Goal: Information Seeking & Learning: Compare options

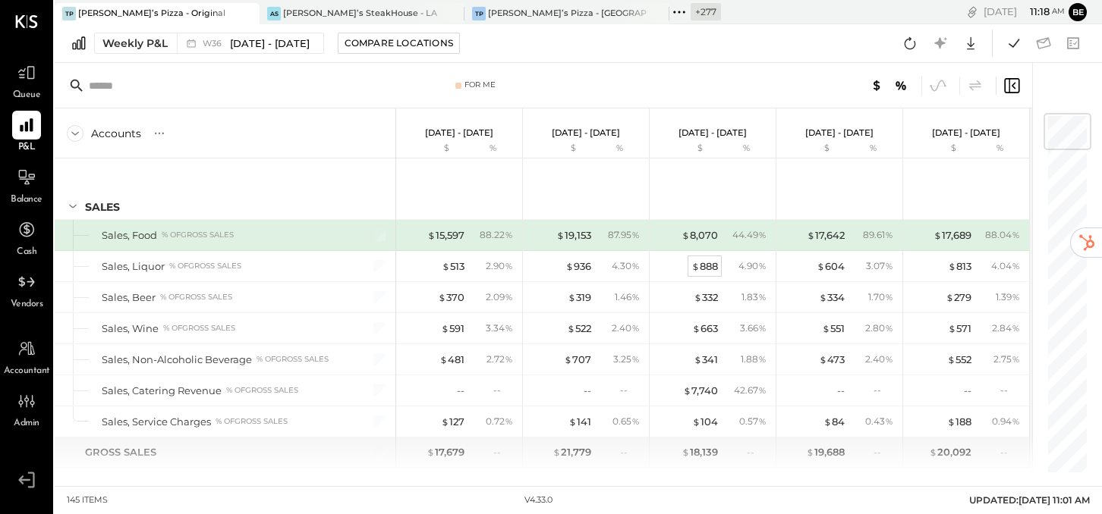
click at [706, 266] on div "$ 888" at bounding box center [704, 267] width 27 height 14
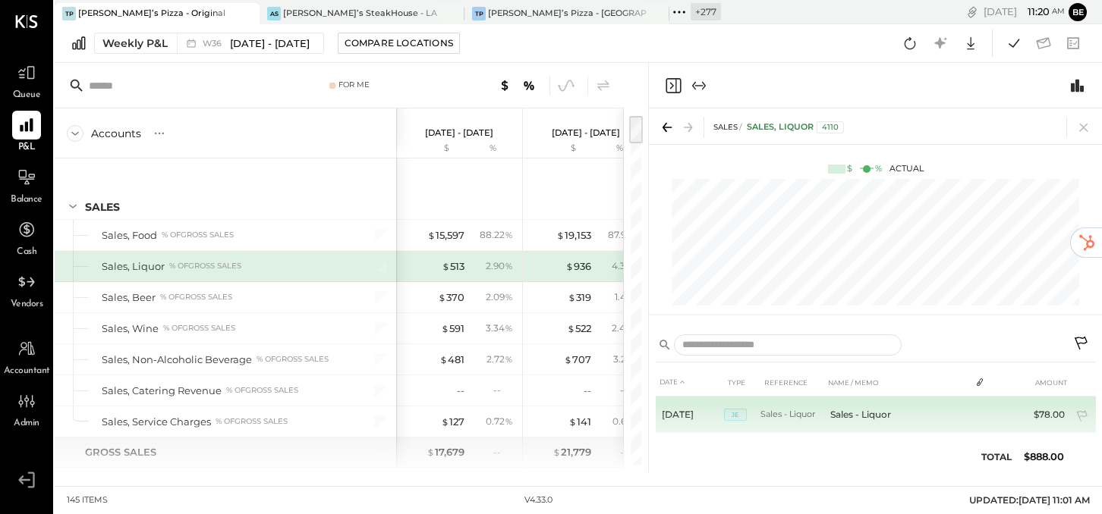
click at [1030, 415] on td "$78.00" at bounding box center [1041, 415] width 58 height 36
click at [738, 414] on span "JE" at bounding box center [735, 415] width 23 height 12
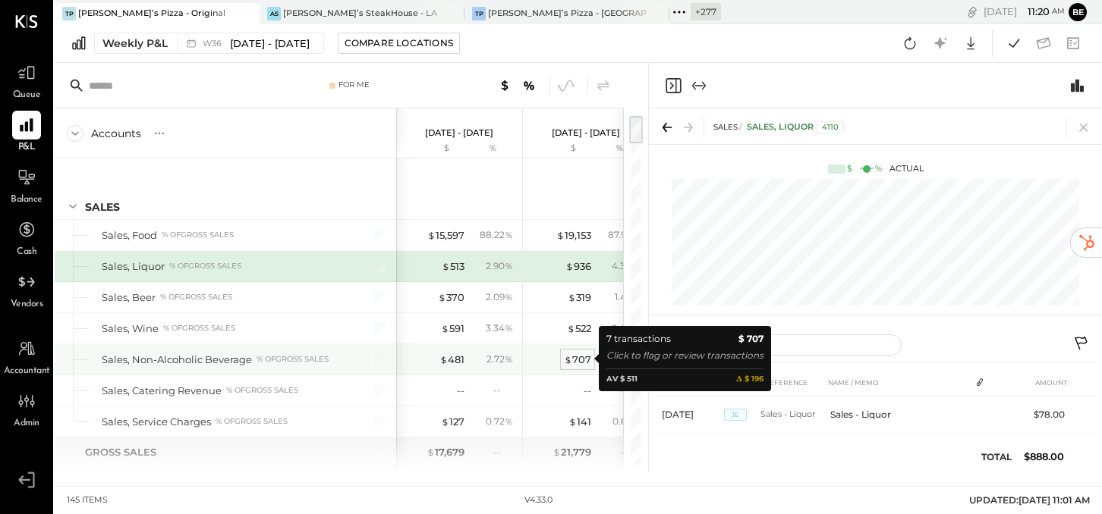
click at [575, 355] on div "$ 707" at bounding box center [577, 360] width 27 height 14
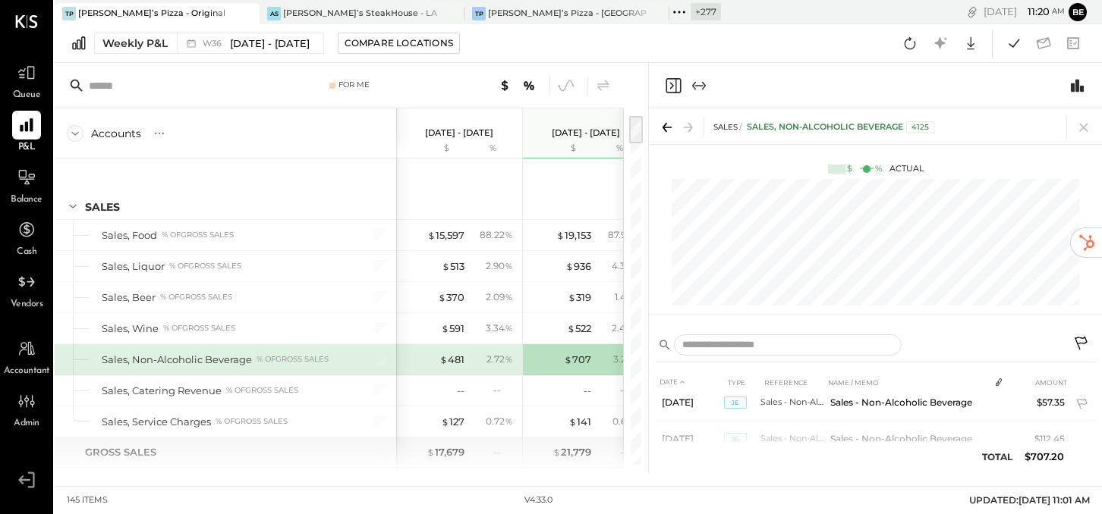
scroll to position [127, 0]
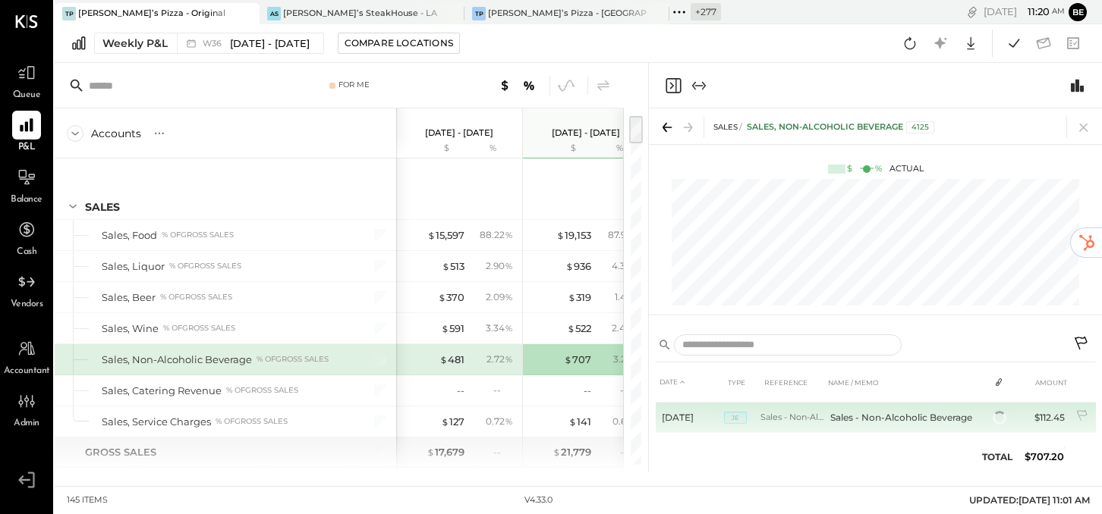
click at [781, 429] on td "Sales - Non-Alcoholic Beverage" at bounding box center [792, 418] width 64 height 30
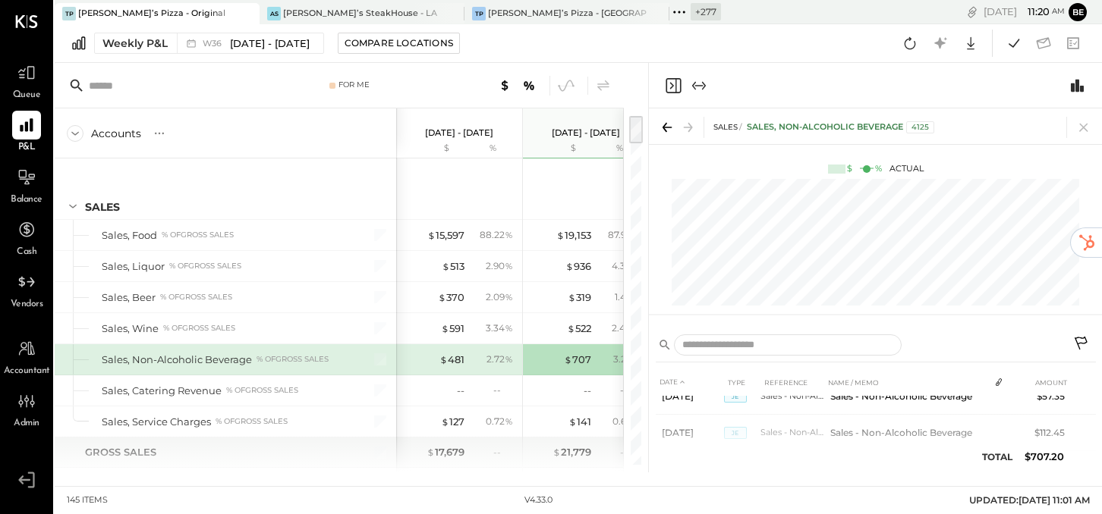
click at [999, 389] on th at bounding box center [1000, 383] width 23 height 28
click at [993, 385] on icon at bounding box center [999, 382] width 12 height 12
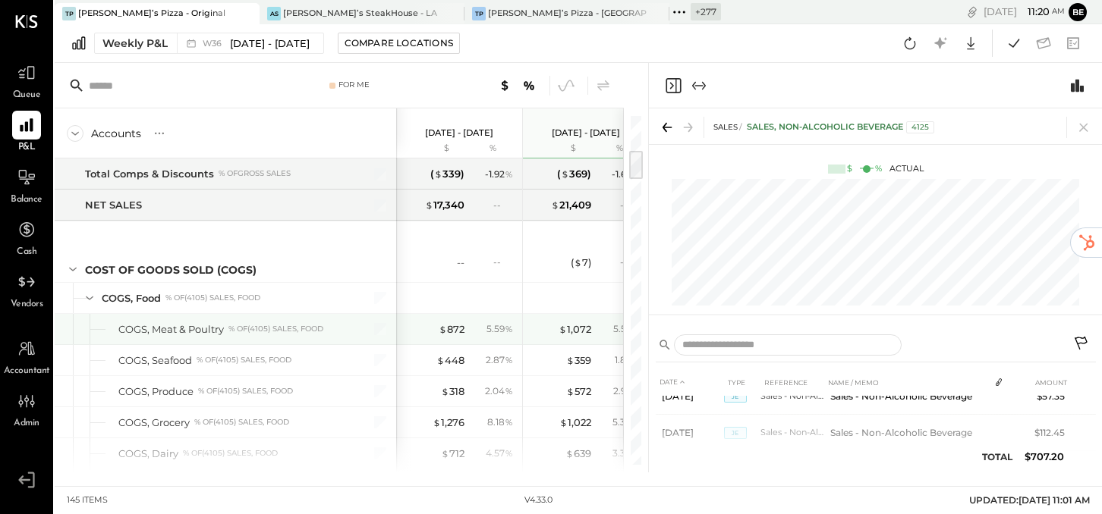
scroll to position [404, 0]
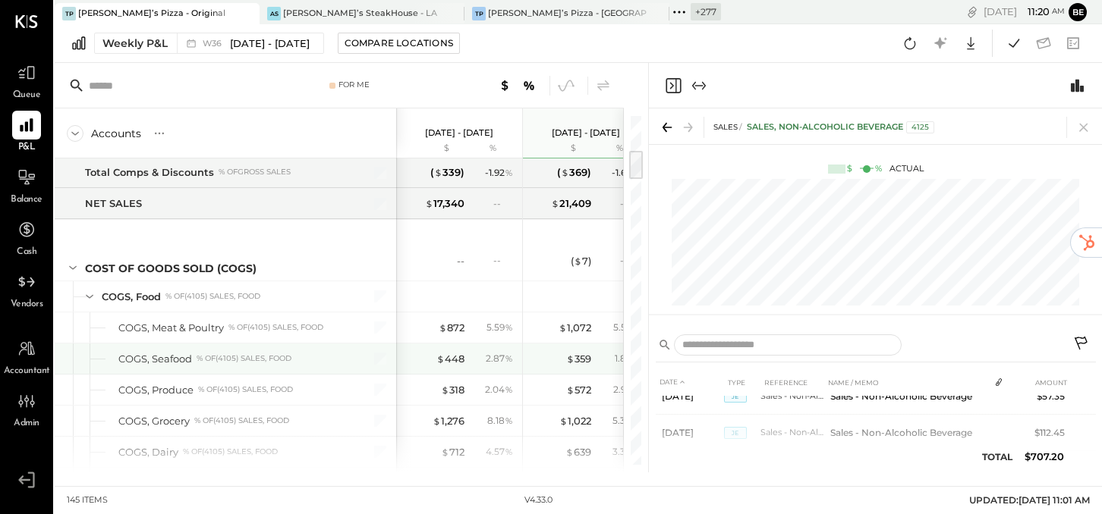
click at [493, 360] on div "2.87 %" at bounding box center [499, 359] width 27 height 14
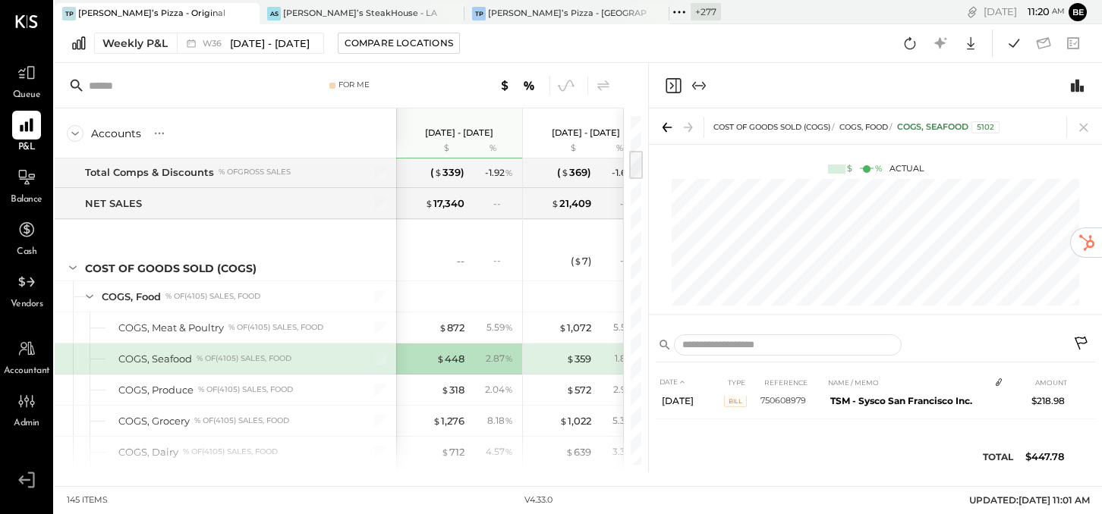
scroll to position [49, 0]
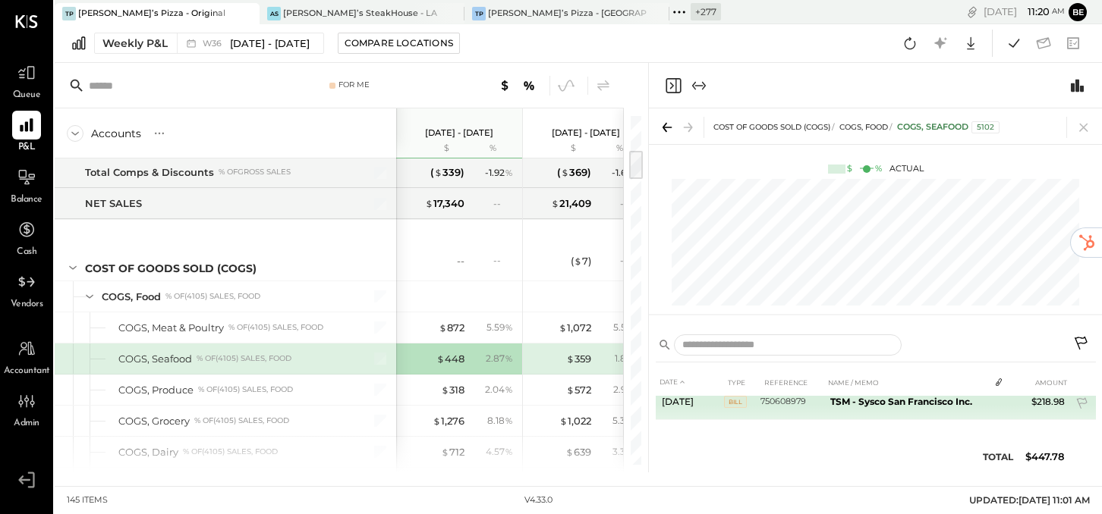
click at [738, 402] on span "Bill" at bounding box center [735, 402] width 23 height 12
click at [942, 405] on b "TSM - Sysco San Francisco Inc." at bounding box center [901, 401] width 142 height 11
click at [998, 405] on icon at bounding box center [994, 405] width 11 height 11
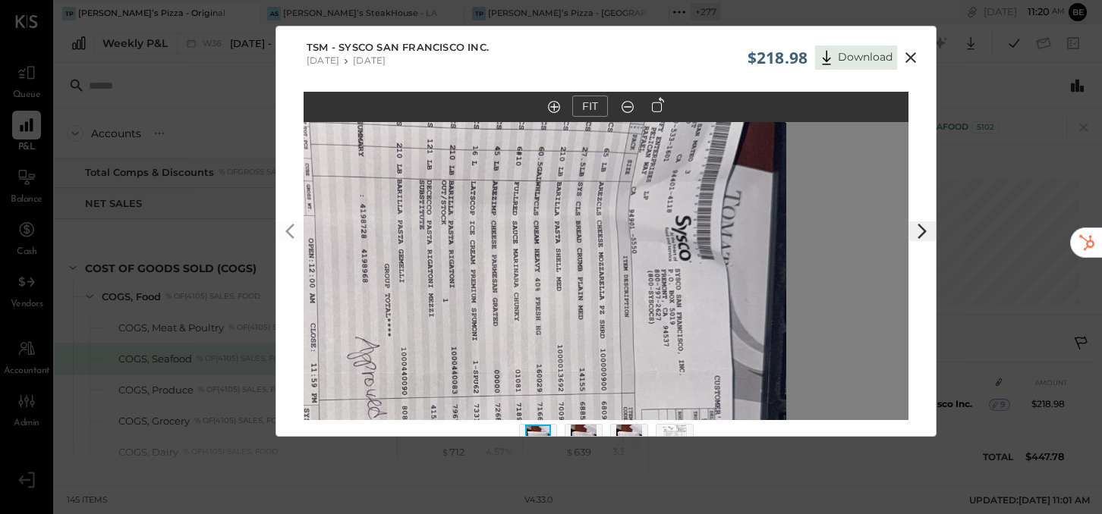
drag, startPoint x: 480, startPoint y: 282, endPoint x: 363, endPoint y: 430, distance: 189.1
click at [362, 430] on div "FIT" at bounding box center [605, 285] width 659 height 386
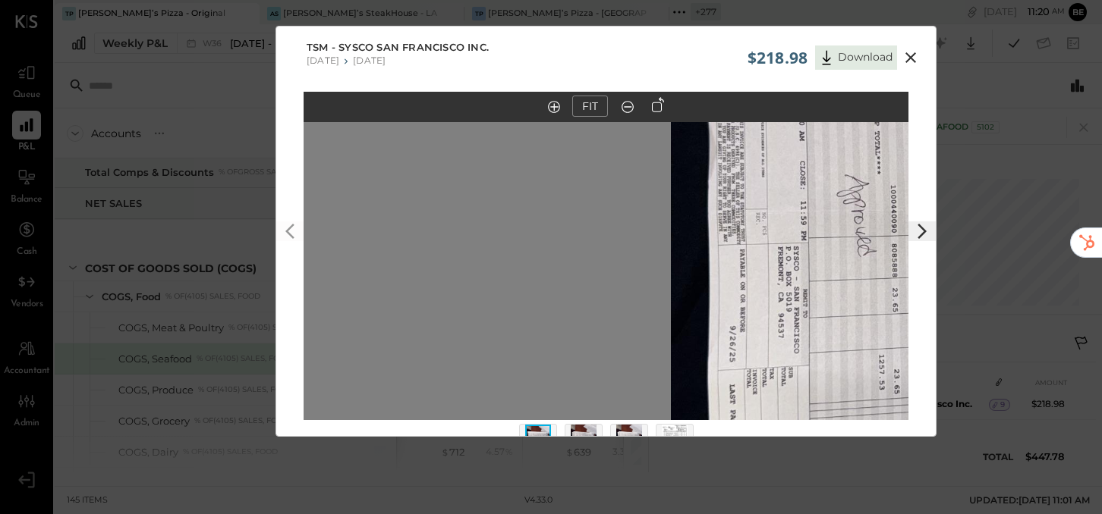
click at [908, 54] on icon at bounding box center [910, 58] width 18 height 18
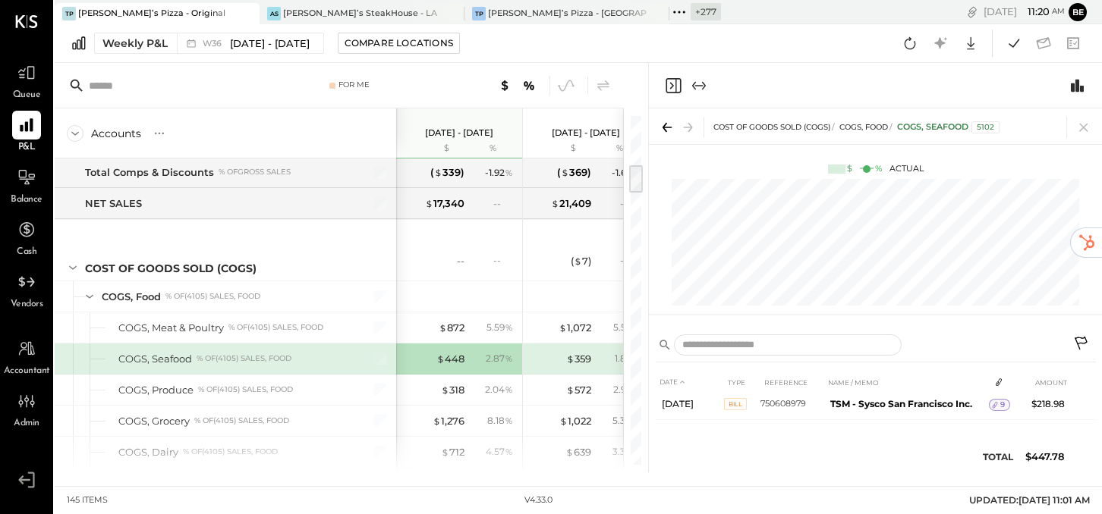
scroll to position [566, 0]
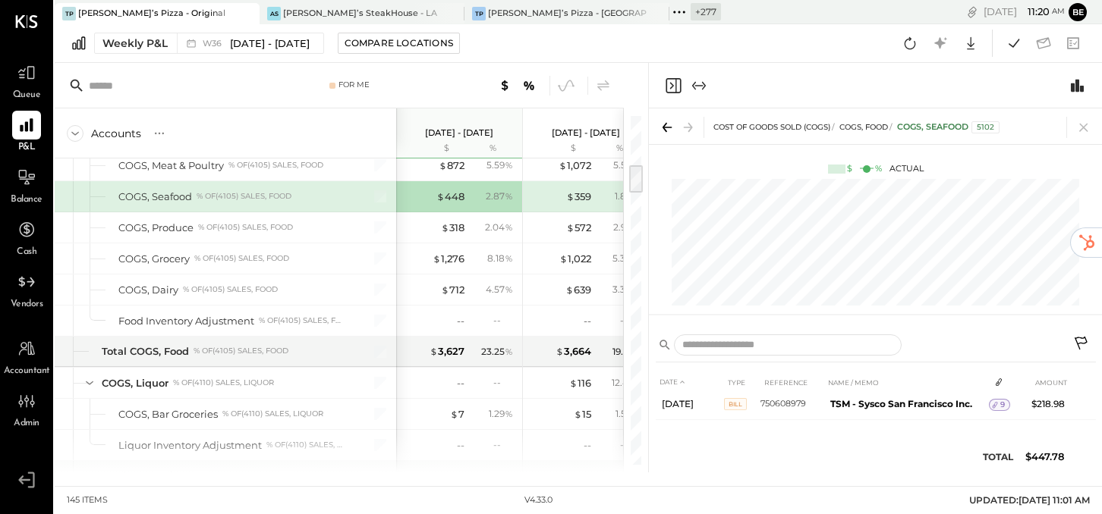
click at [674, 90] on icon "Close panel" at bounding box center [673, 86] width 18 height 18
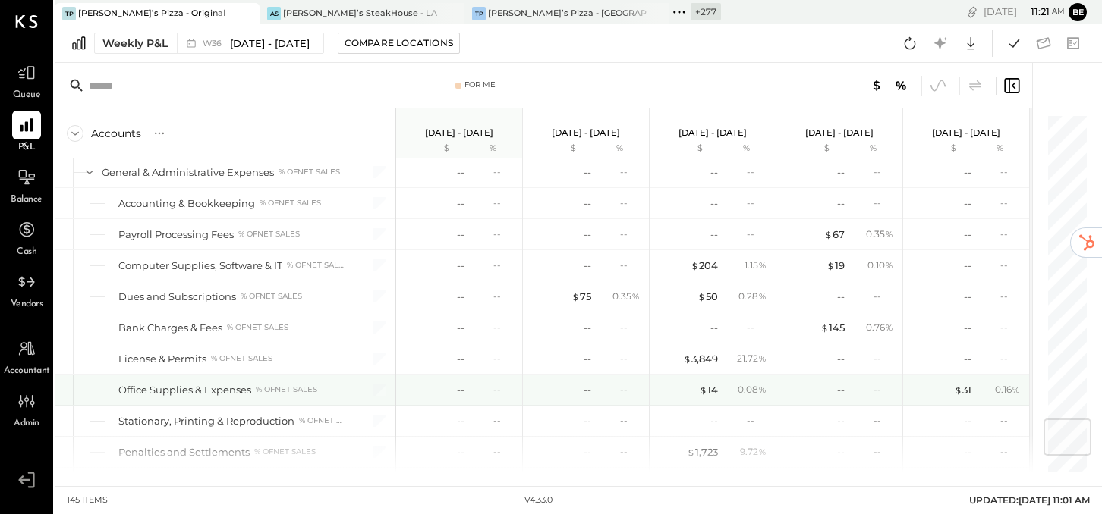
scroll to position [2581, 0]
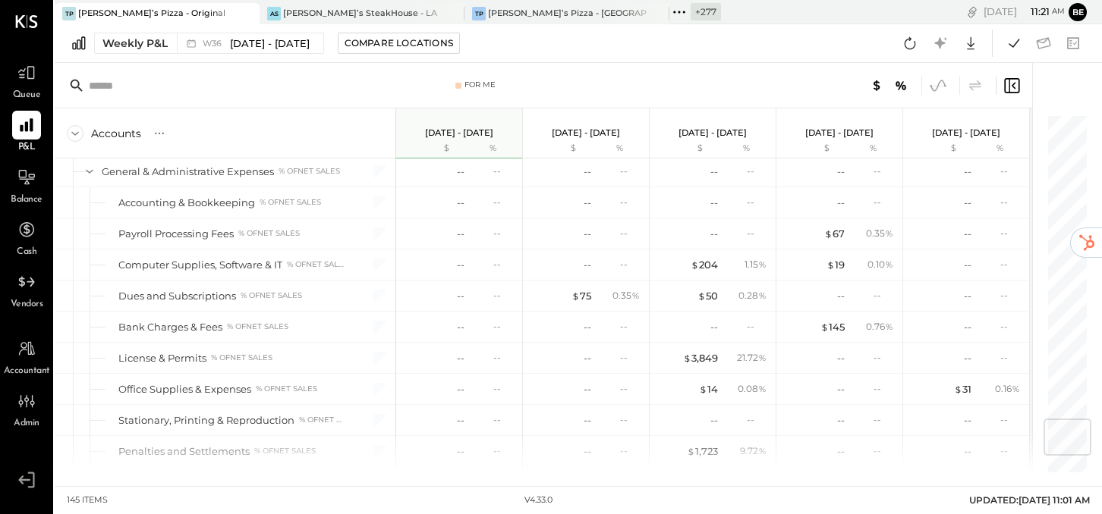
click at [942, 89] on icon at bounding box center [938, 86] width 20 height 20
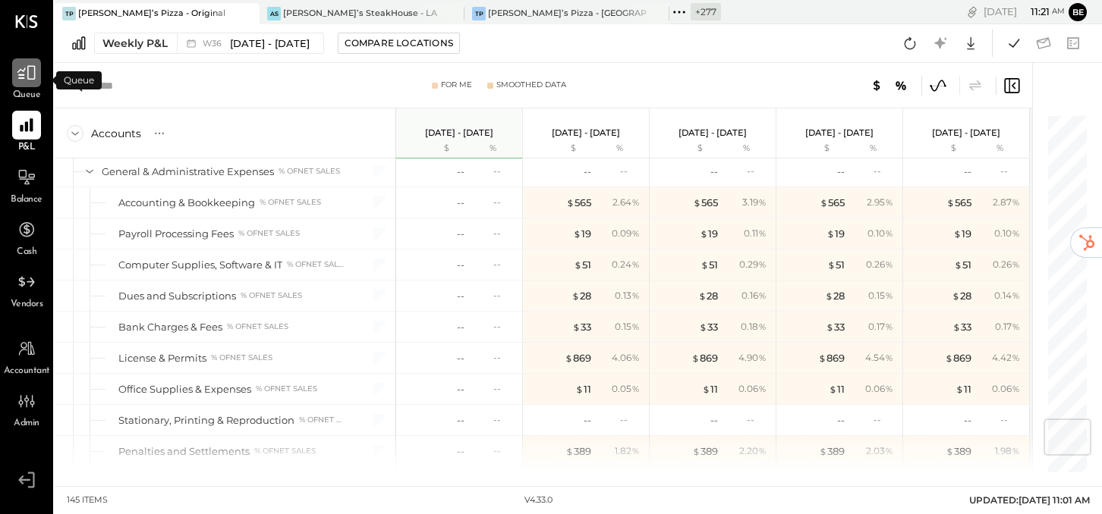
click at [30, 79] on icon at bounding box center [26, 73] width 18 height 14
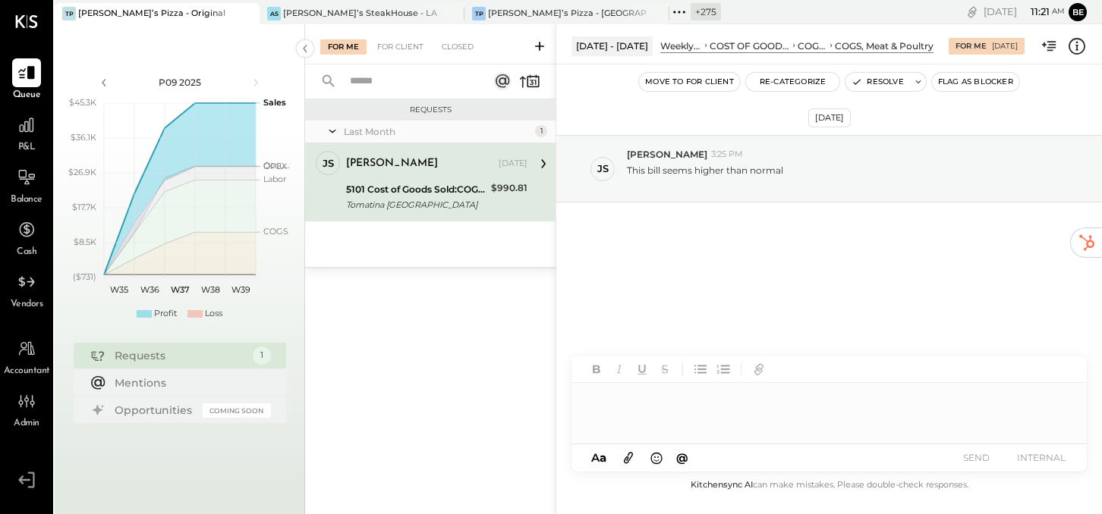
click at [626, 413] on div at bounding box center [828, 413] width 515 height 61
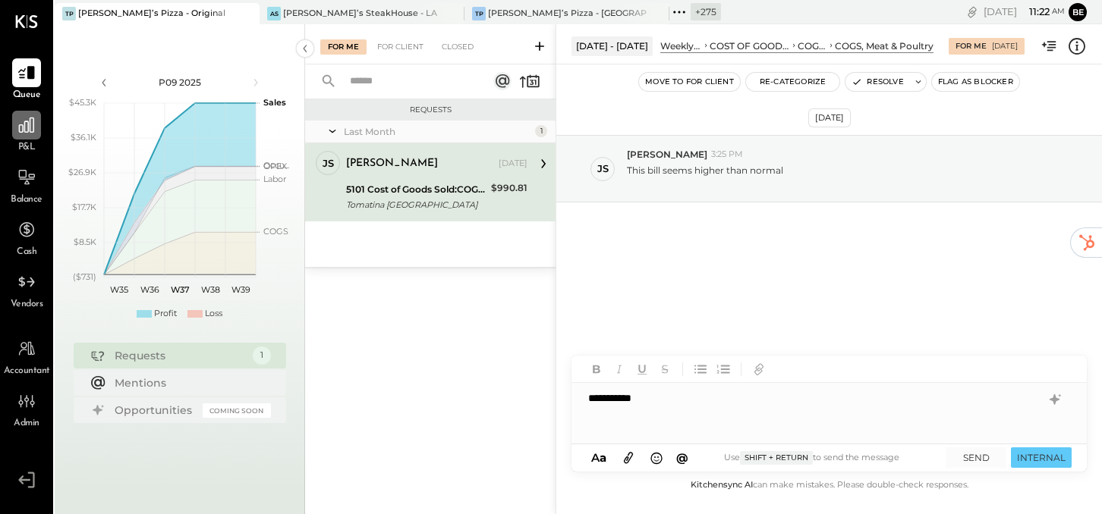
click at [24, 133] on icon at bounding box center [27, 125] width 20 height 20
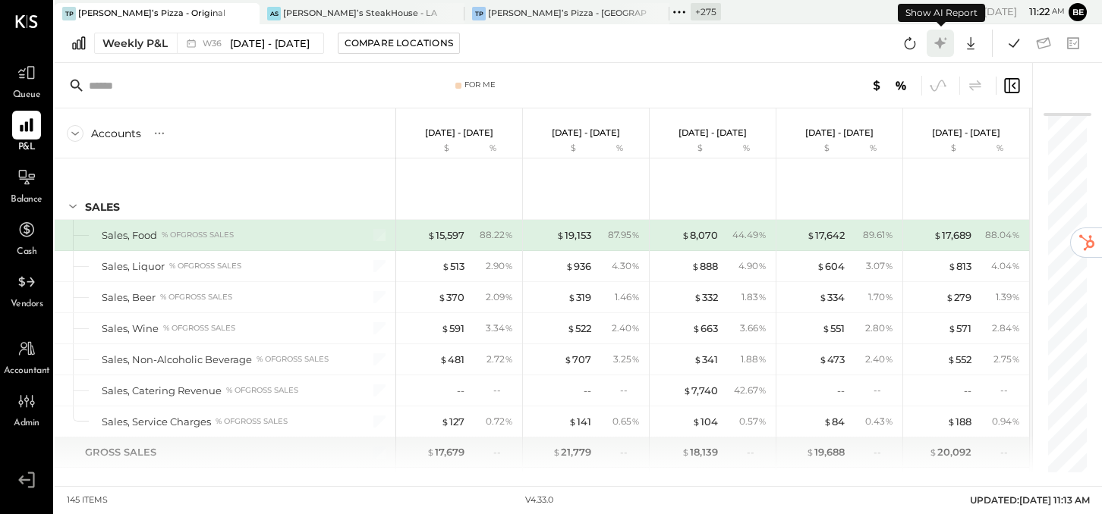
click at [942, 42] on icon at bounding box center [939, 42] width 11 height 11
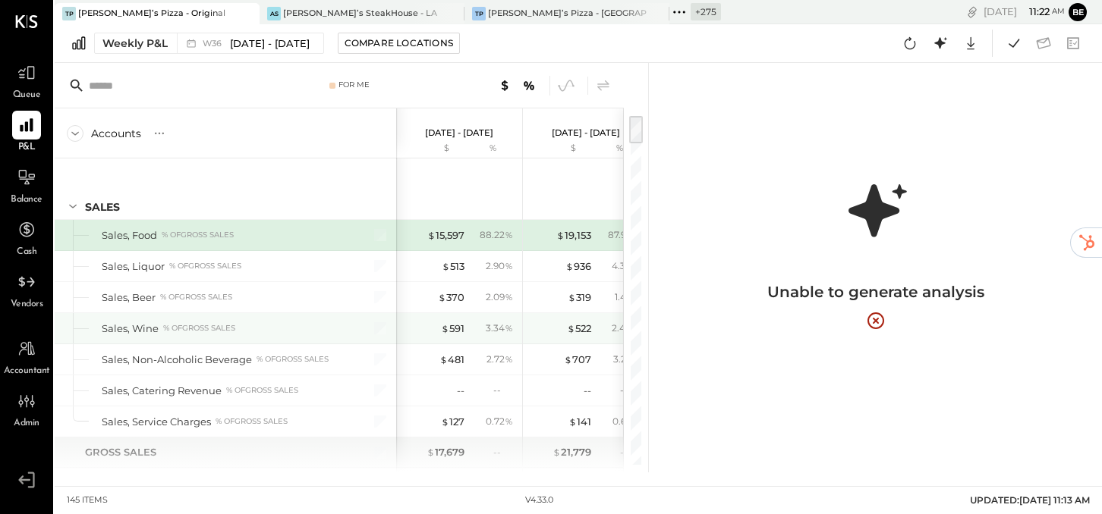
click at [479, 327] on div "3.34 %" at bounding box center [492, 329] width 49 height 14
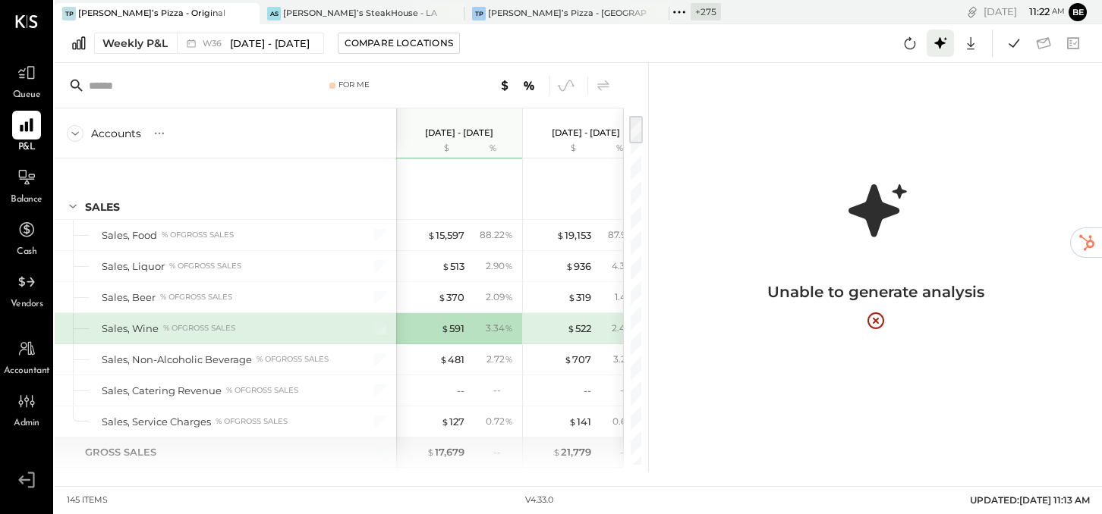
click at [939, 46] on icon at bounding box center [939, 42] width 11 height 11
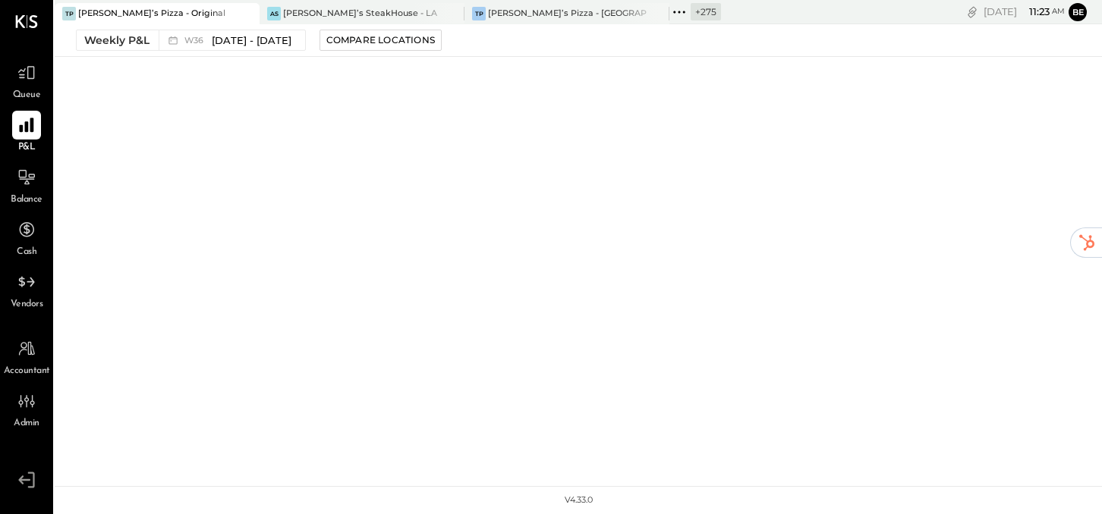
click at [22, 121] on icon at bounding box center [27, 125] width 20 height 20
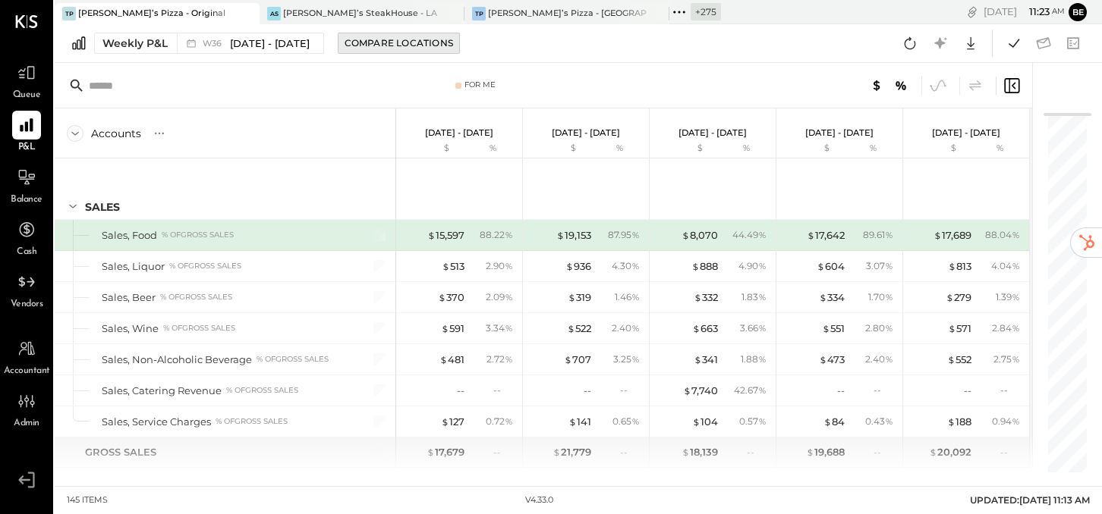
click at [392, 39] on div "Compare Locations" at bounding box center [399, 42] width 109 height 13
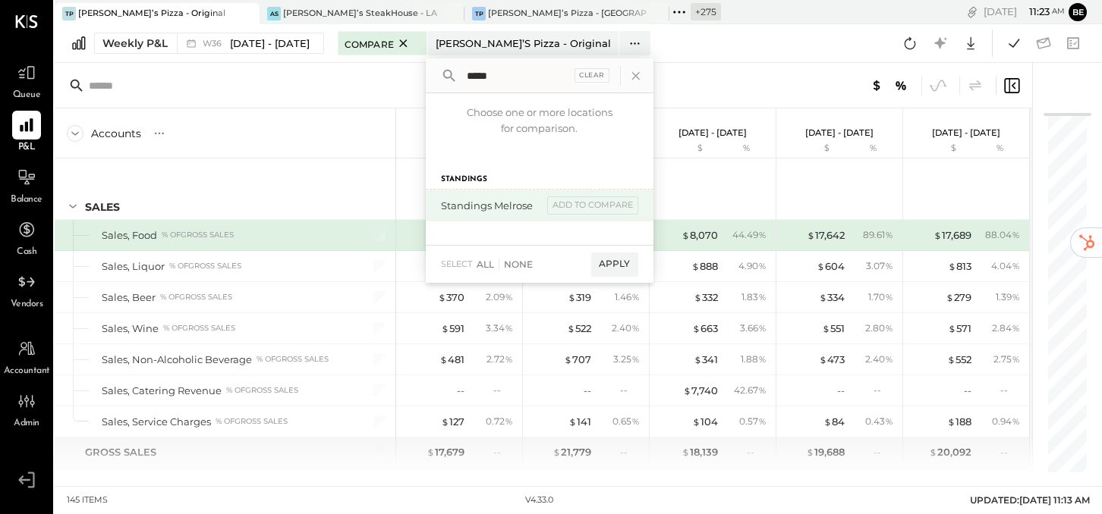
type input "*****"
click at [492, 207] on div "Standings Melrose" at bounding box center [492, 206] width 102 height 14
click at [559, 210] on div "add to compare" at bounding box center [592, 206] width 91 height 18
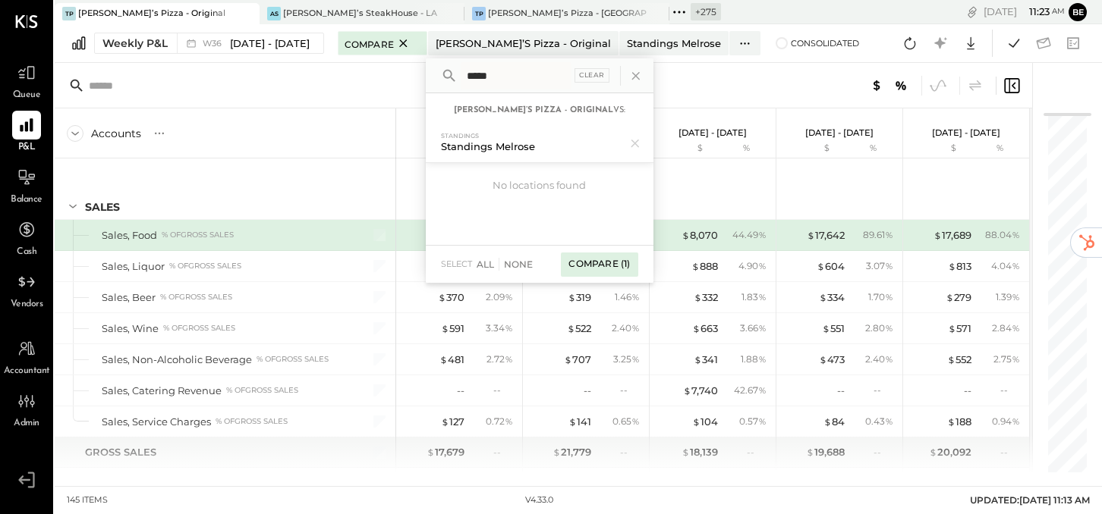
click at [584, 269] on div "Compare (1)" at bounding box center [599, 265] width 77 height 24
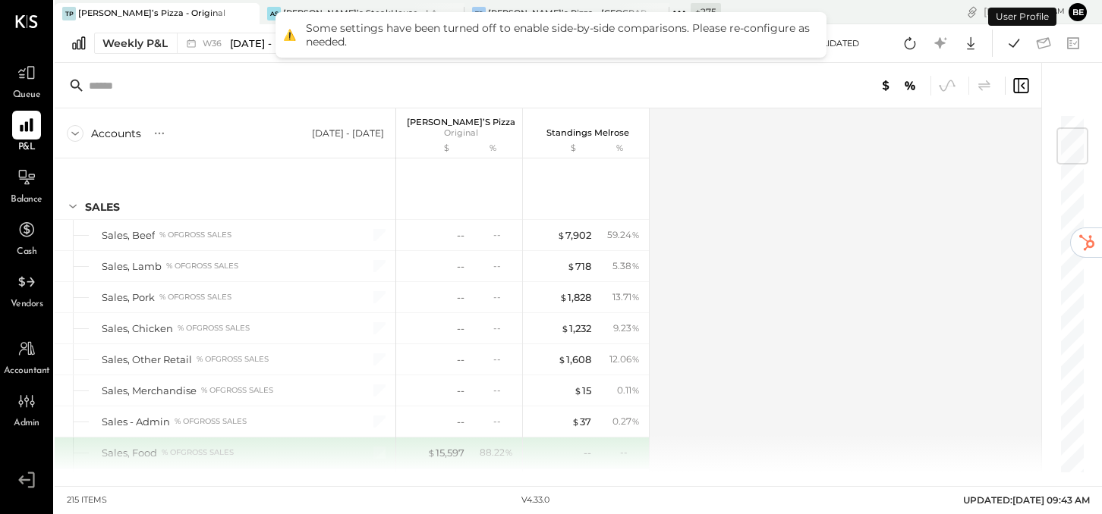
scroll to position [121, 0]
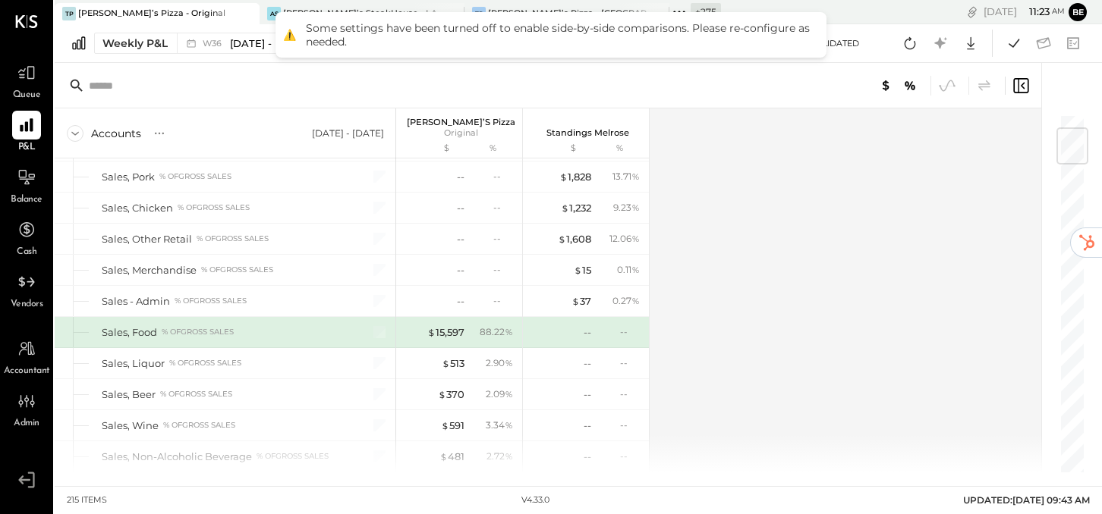
click at [781, 98] on div at bounding box center [548, 86] width 986 height 46
click at [238, 115] on div "Accounts S % GL Sep 1 - 7, 2025" at bounding box center [225, 134] width 341 height 50
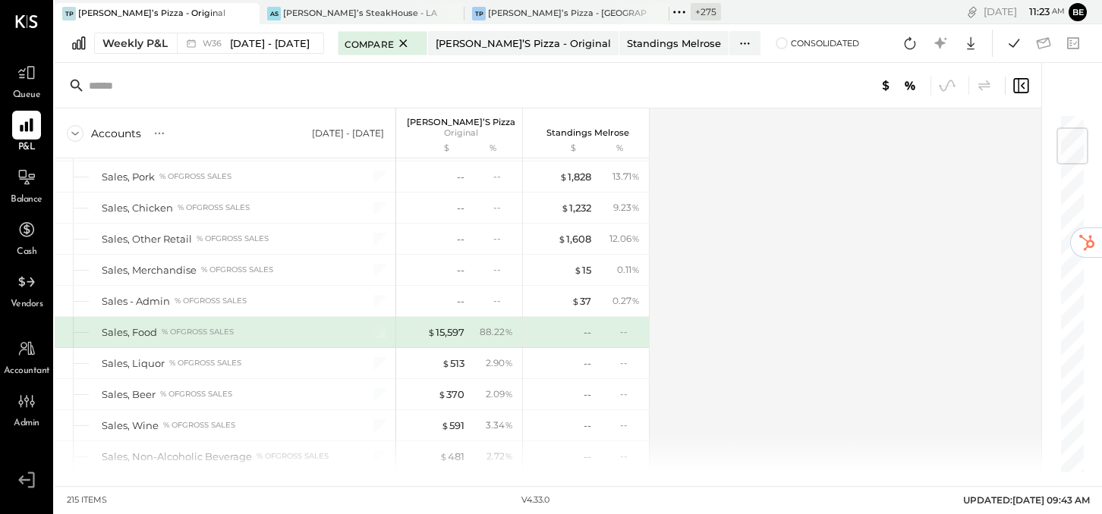
click at [678, 11] on icon at bounding box center [679, 12] width 20 height 20
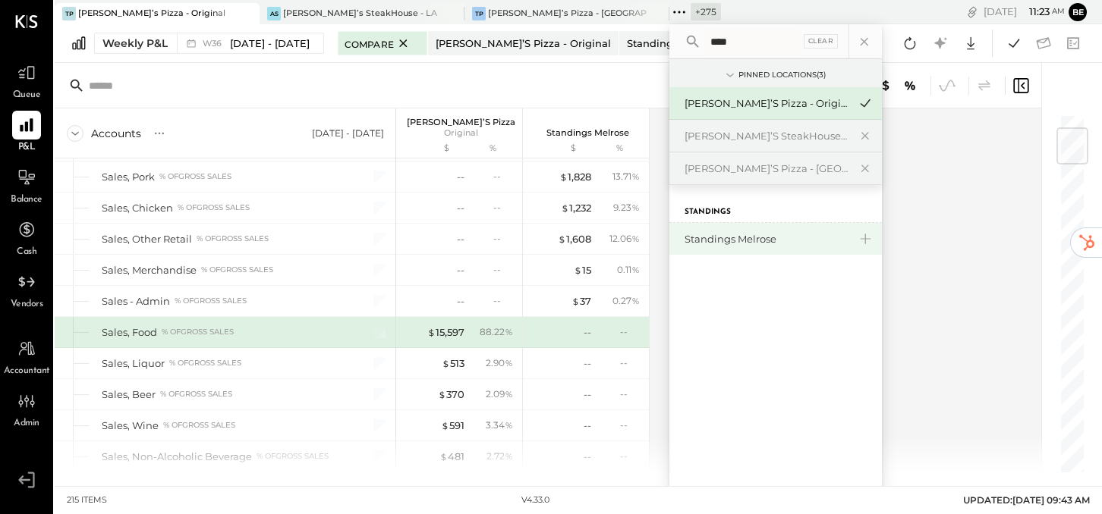
type input "****"
click at [725, 238] on div "Standings Melrose" at bounding box center [766, 239] width 164 height 14
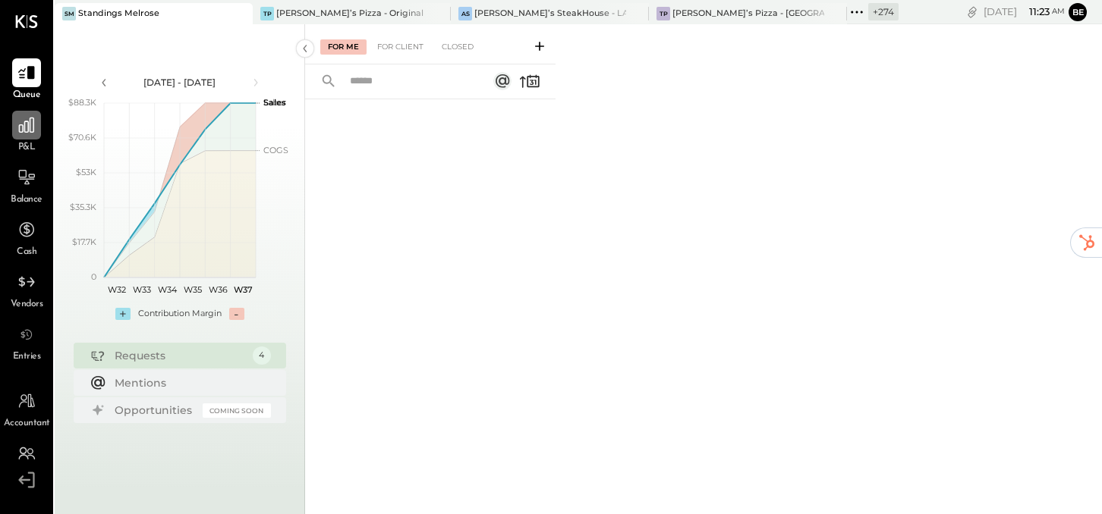
click at [28, 132] on icon at bounding box center [26, 125] width 15 height 15
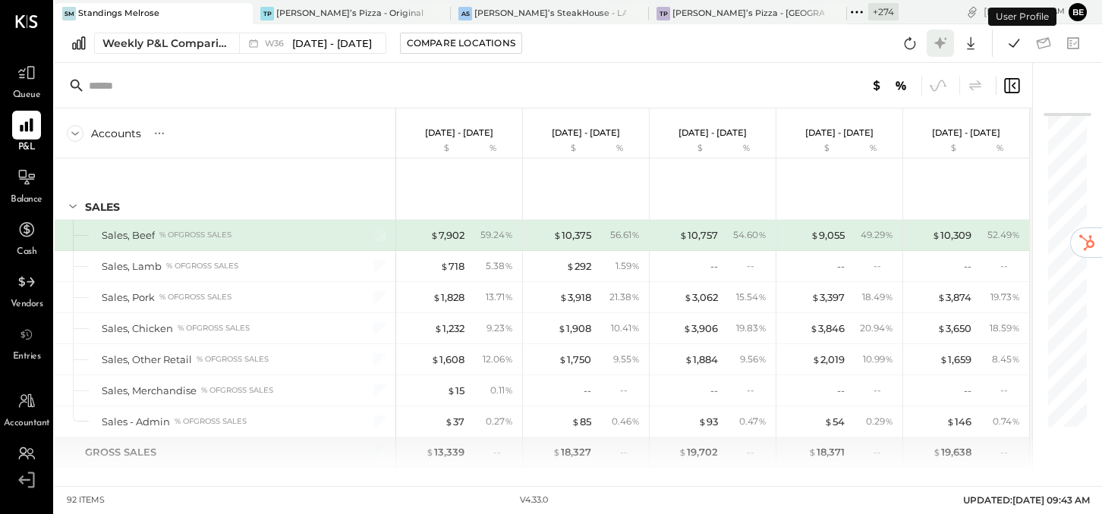
click at [939, 43] on icon at bounding box center [939, 42] width 11 height 11
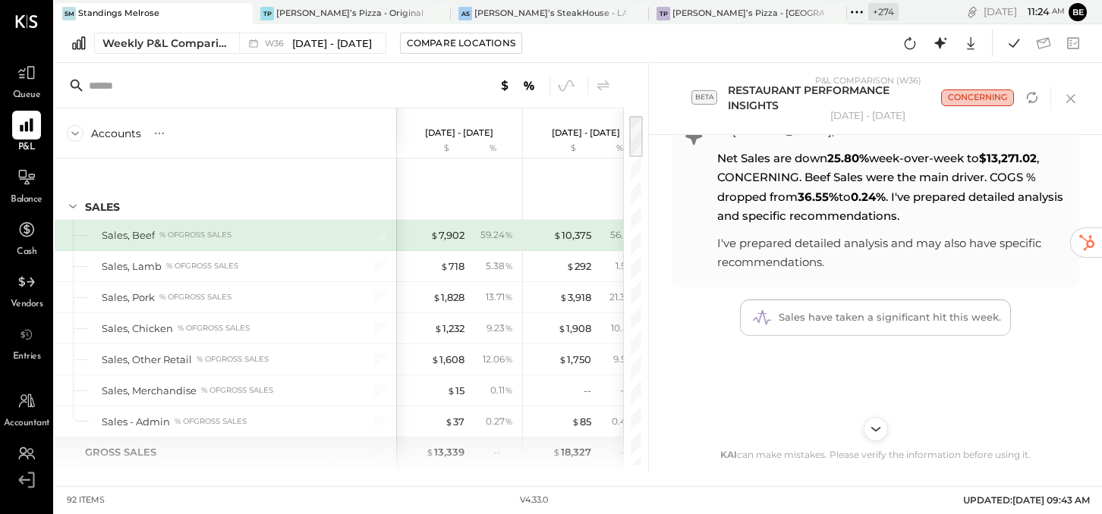
scroll to position [54, 0]
click at [873, 429] on icon "Scroll to bottom" at bounding box center [875, 429] width 10 height 5
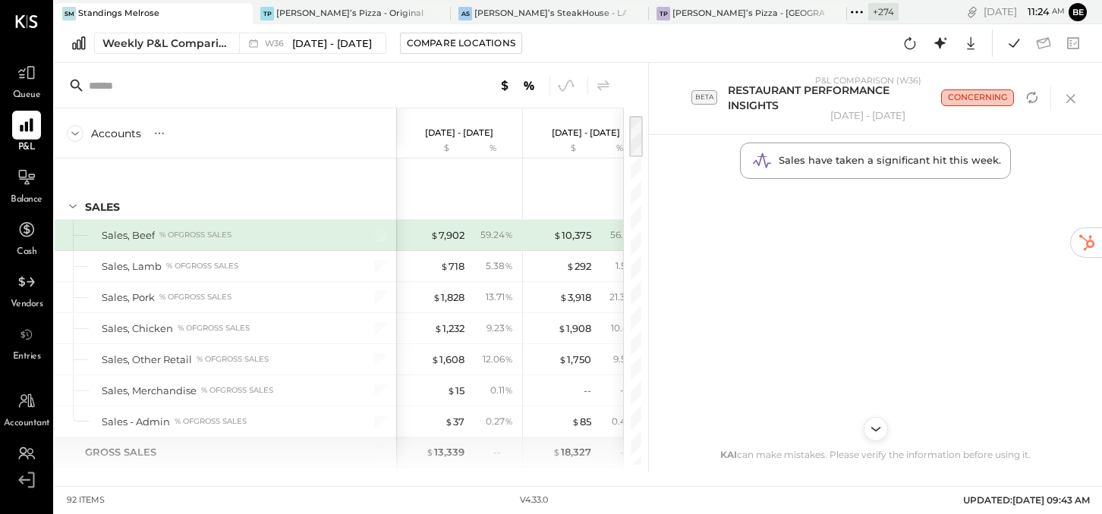
scroll to position [215, 0]
click at [865, 173] on div "KAI Report Analysis" at bounding box center [875, 171] width 146 height 26
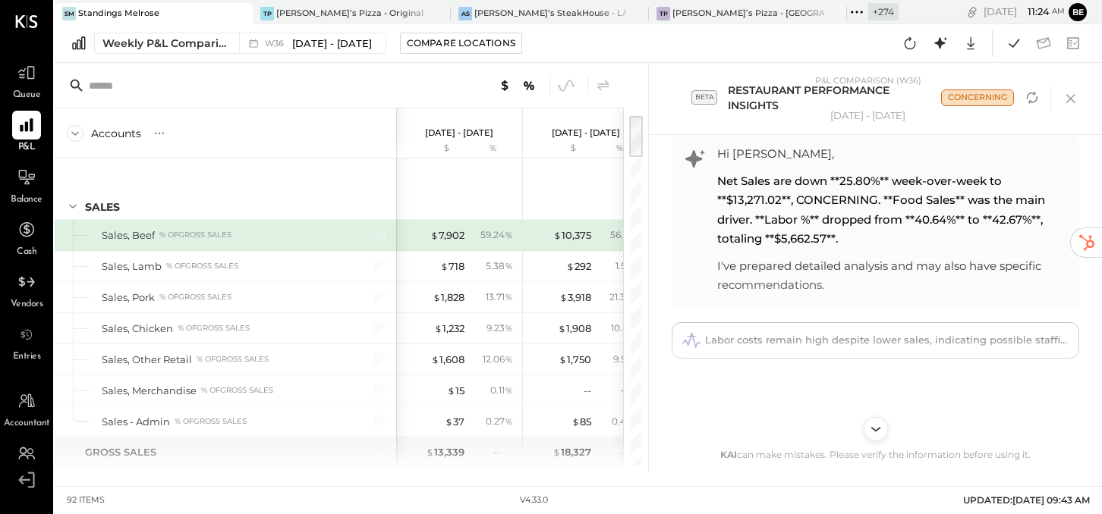
scroll to position [0, 0]
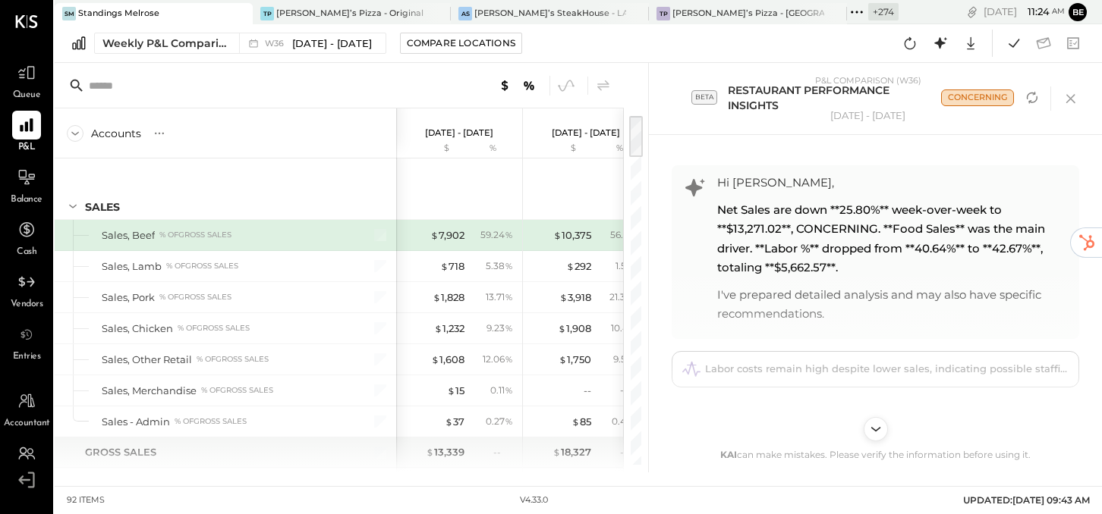
click at [860, 262] on div "Net Sales are down **25.80%** week-over-week to **$13,271.02**, CONCERNING. **F…" at bounding box center [894, 238] width 354 height 77
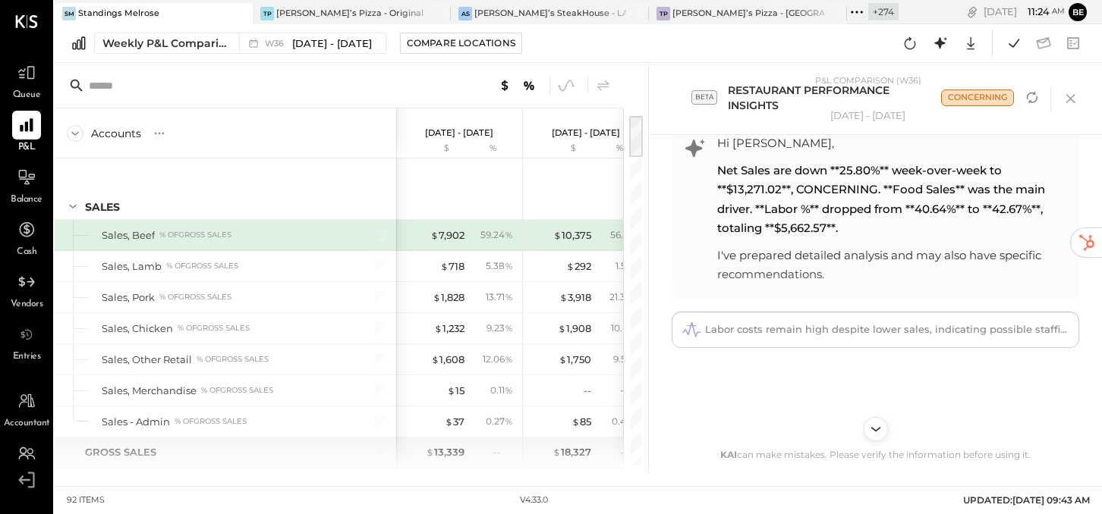
scroll to position [42, 0]
click at [863, 275] on div "I've prepared detailed analysis and may also have specific recommendations." at bounding box center [894, 263] width 354 height 39
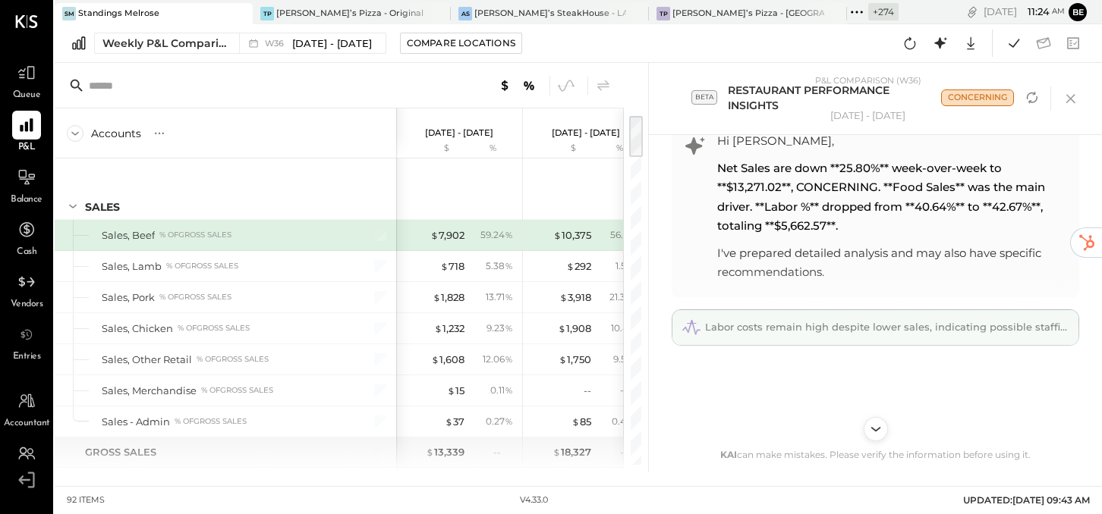
click at [857, 326] on span "Labor costs remain high despite lower sales, indicating possible staffing ineff…" at bounding box center [925, 327] width 441 height 12
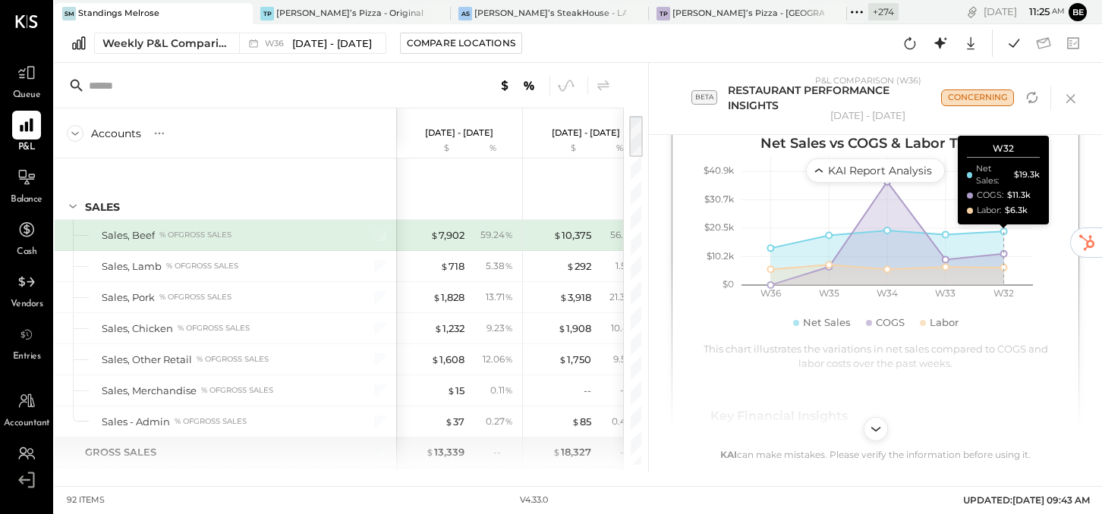
scroll to position [275, 0]
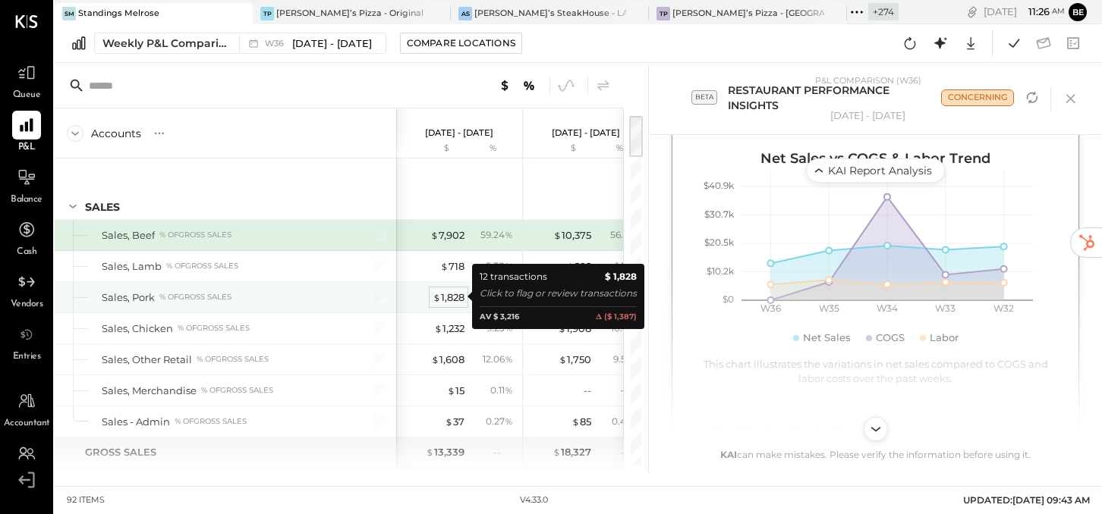
click at [451, 299] on div "$ 1,828" at bounding box center [449, 298] width 32 height 14
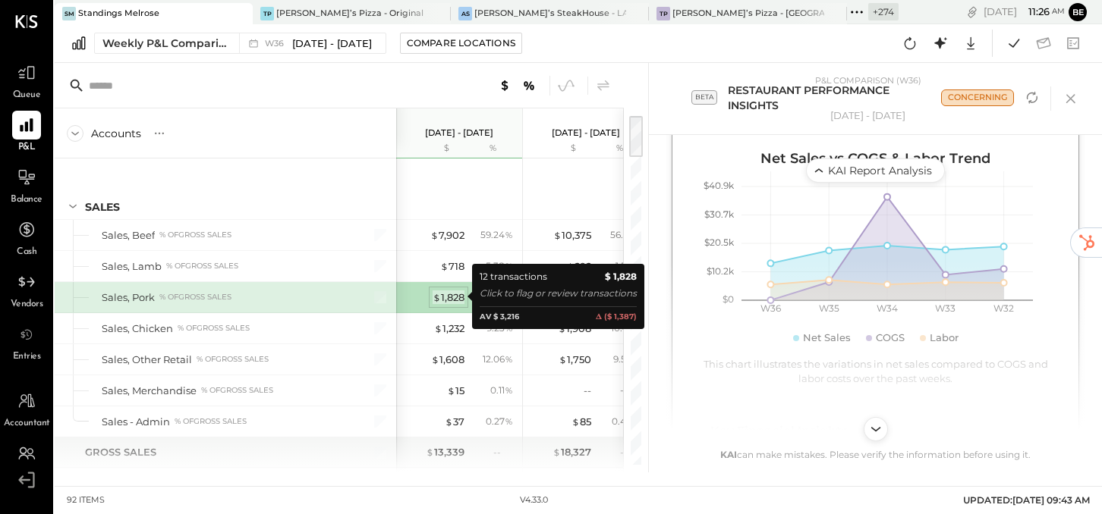
click at [451, 298] on div "$ 1,828" at bounding box center [449, 298] width 32 height 14
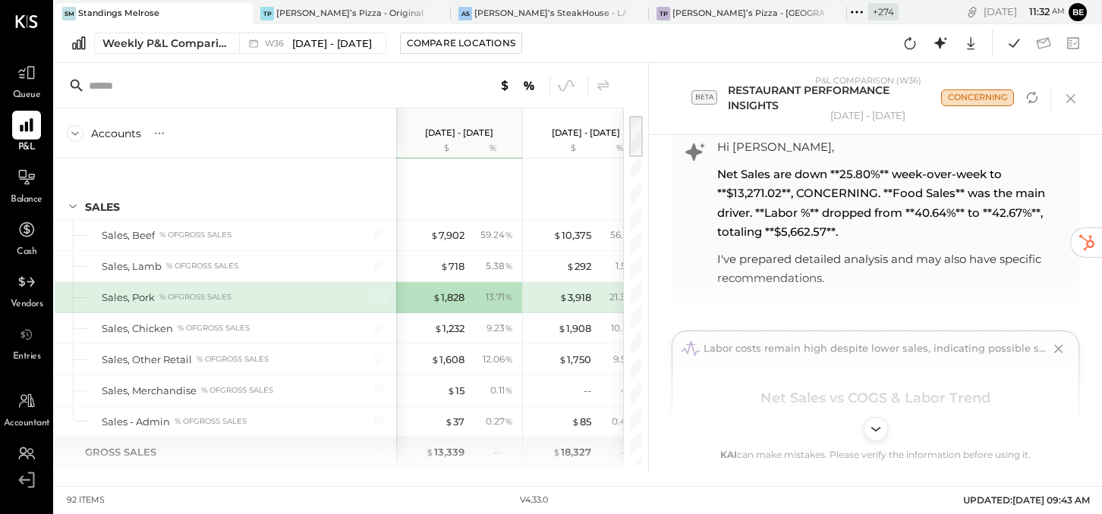
scroll to position [27, 0]
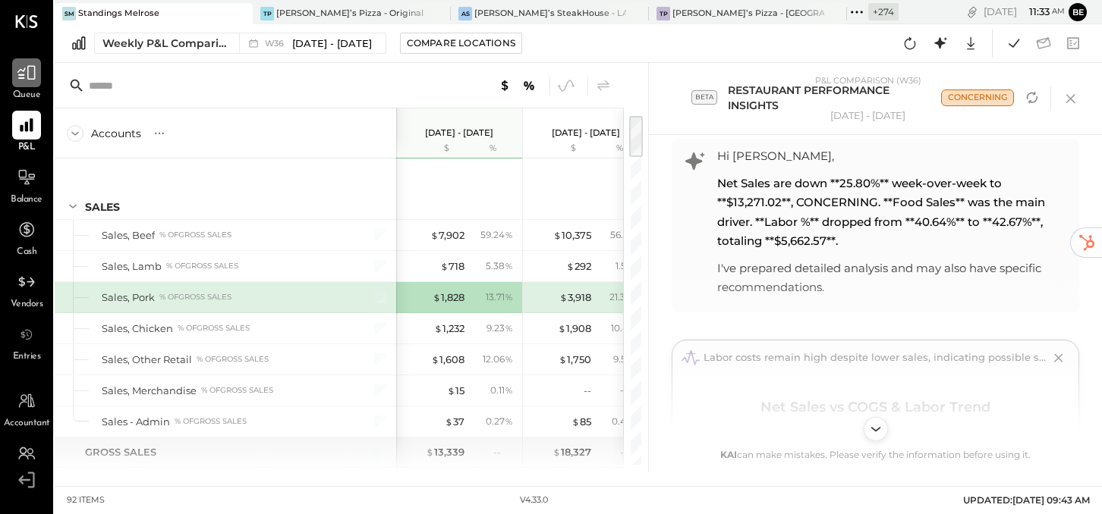
click at [31, 74] on icon at bounding box center [27, 73] width 20 height 20
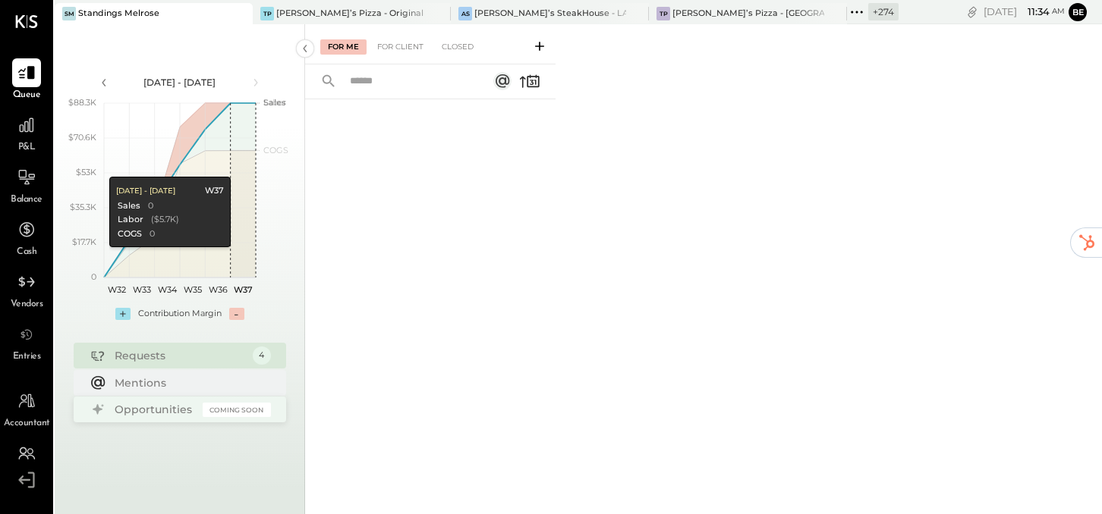
click at [144, 414] on div "Opportunities" at bounding box center [155, 409] width 80 height 15
click at [235, 411] on div "Coming Soon" at bounding box center [237, 410] width 68 height 14
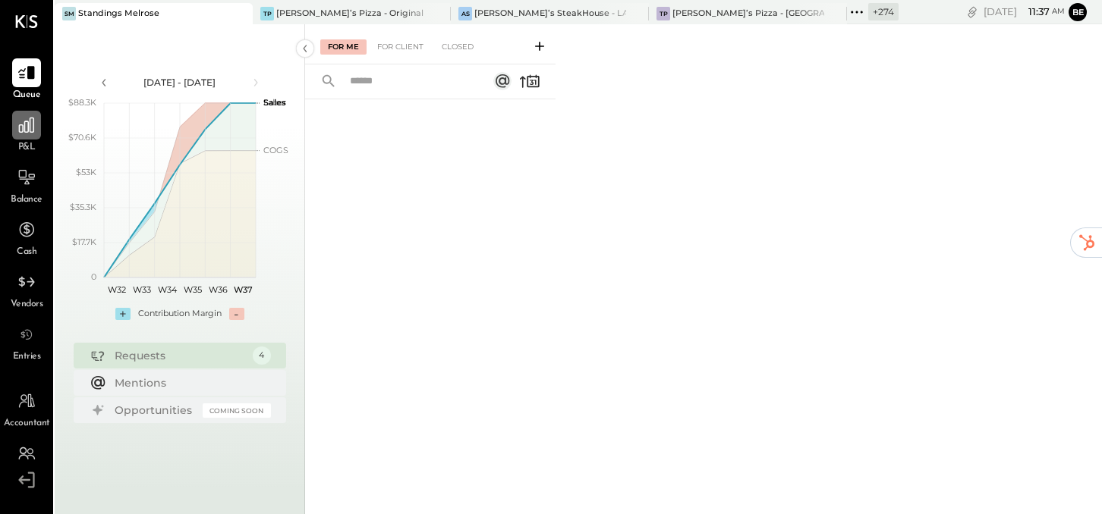
click at [27, 132] on icon at bounding box center [26, 125] width 15 height 15
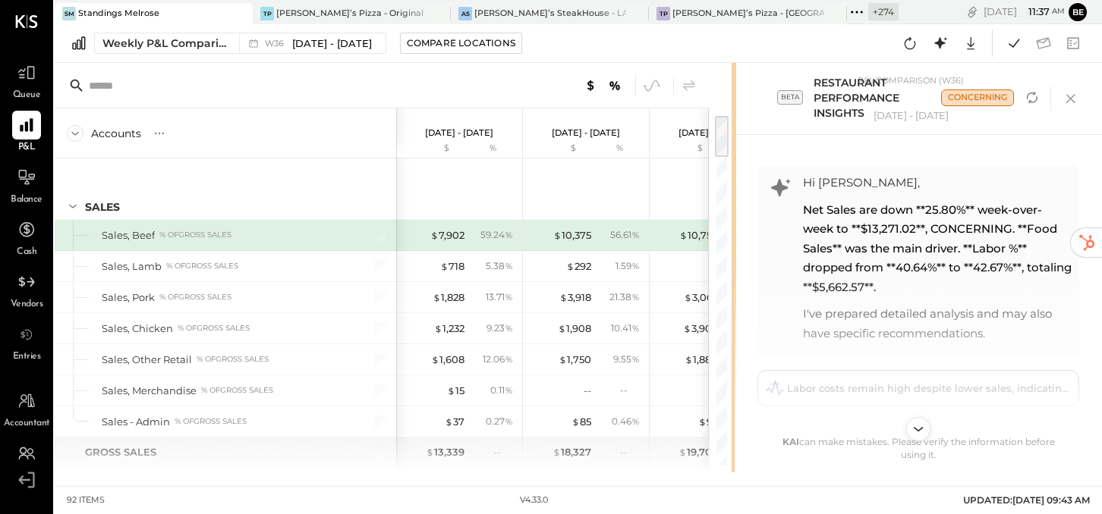
drag, startPoint x: 647, startPoint y: 84, endPoint x: 869, endPoint y: 75, distance: 221.8
click at [869, 75] on div "Accounts S % GL Sep 1 - 7, 2025 $ % Aug 25 - 31, 2025 $ % Aug 18 - 24, 2025 $ %…" at bounding box center [578, 268] width 1047 height 410
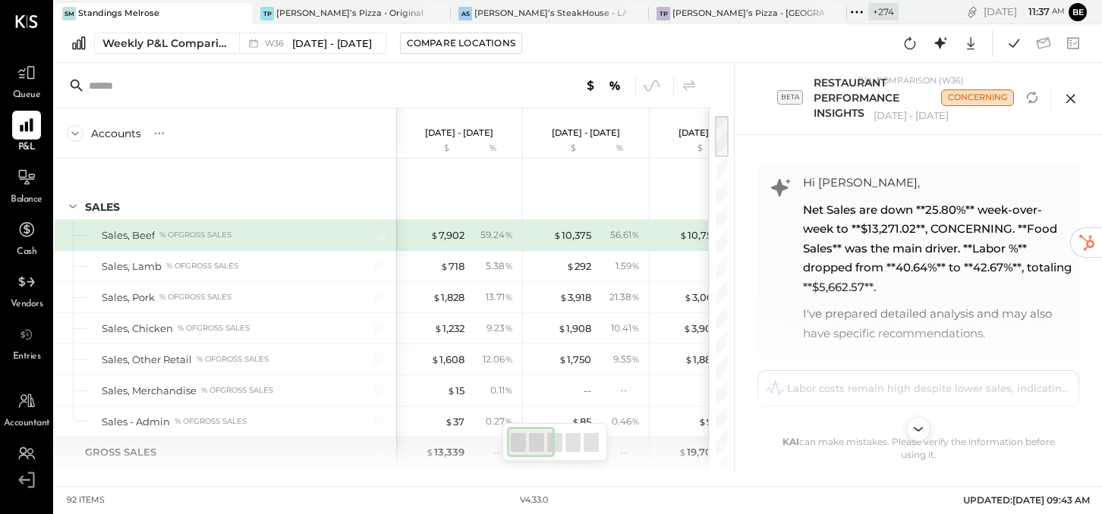
click at [1067, 96] on icon at bounding box center [1069, 98] width 9 height 9
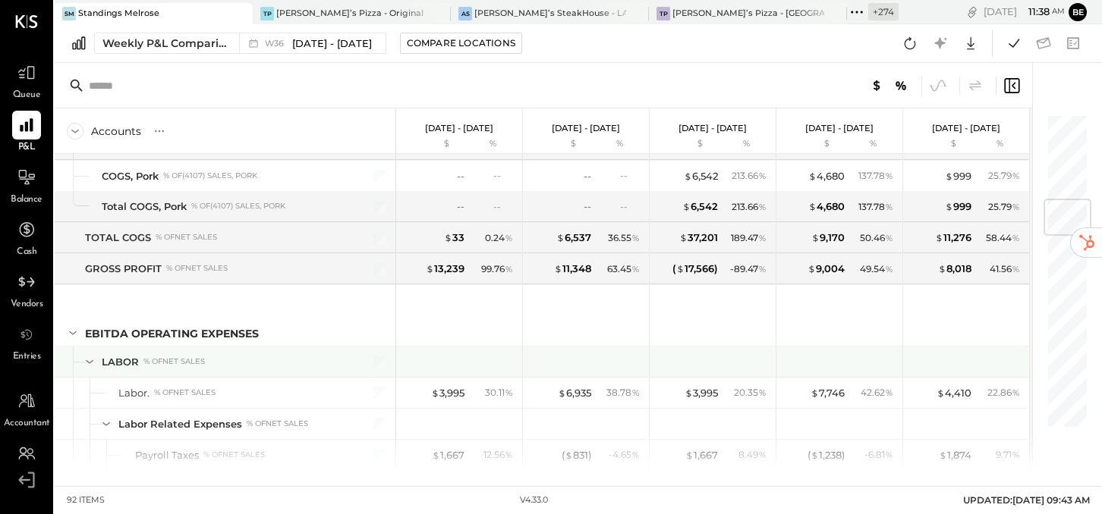
scroll to position [701, 0]
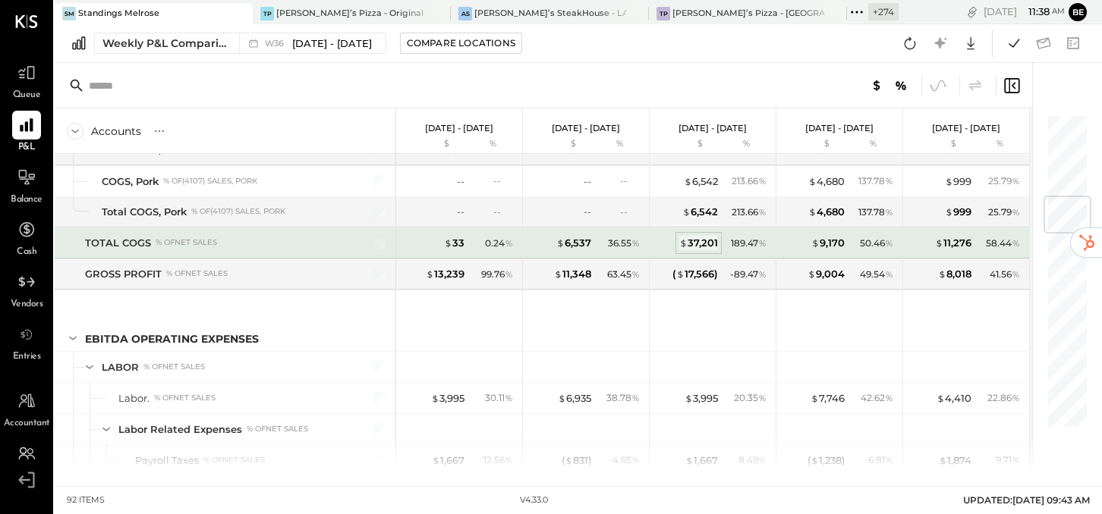
click at [703, 238] on div "$ 37,201" at bounding box center [698, 243] width 39 height 14
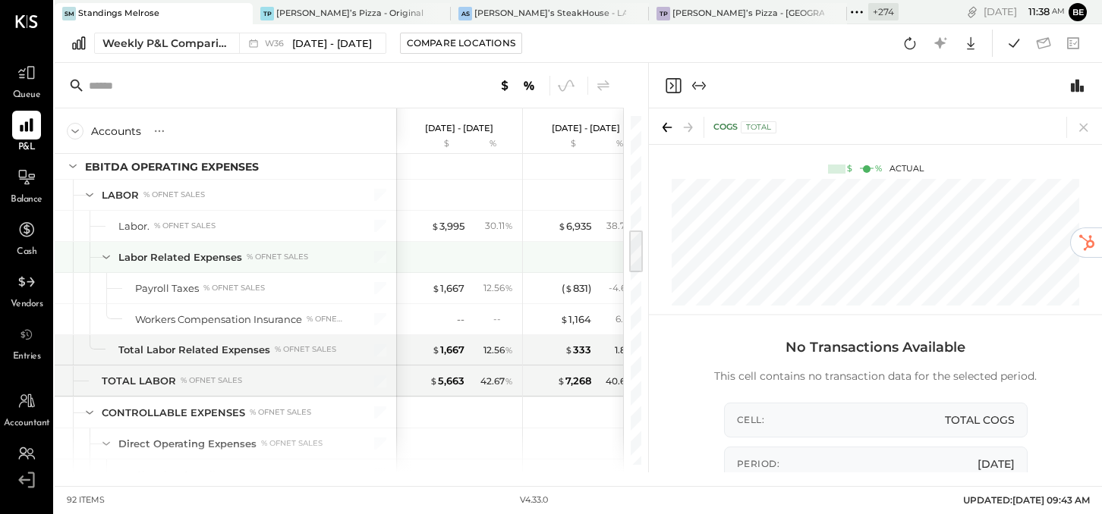
scroll to position [877, 0]
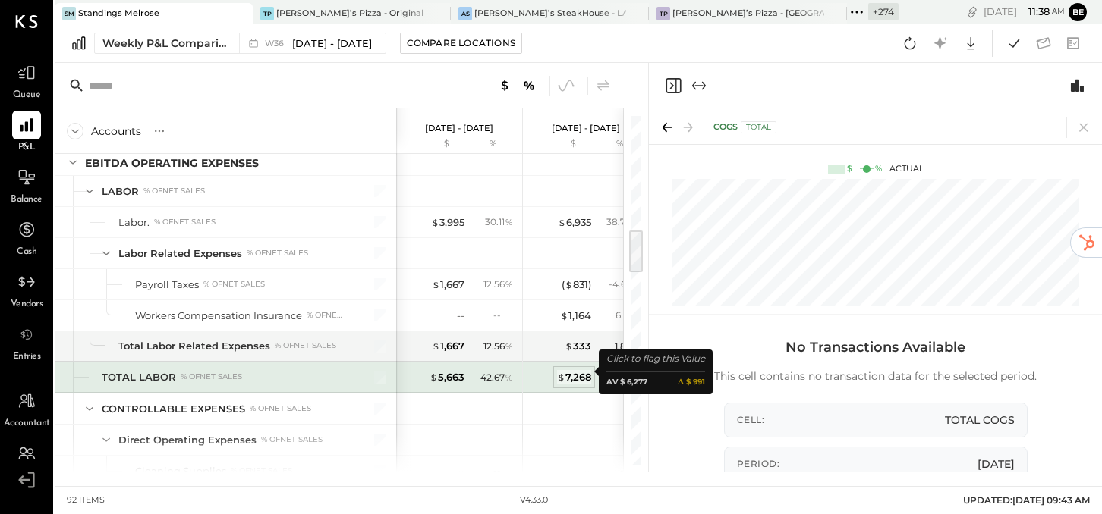
click at [572, 374] on div "$ 7,268" at bounding box center [574, 377] width 34 height 14
click at [572, 371] on div "$ 7,268" at bounding box center [574, 377] width 34 height 14
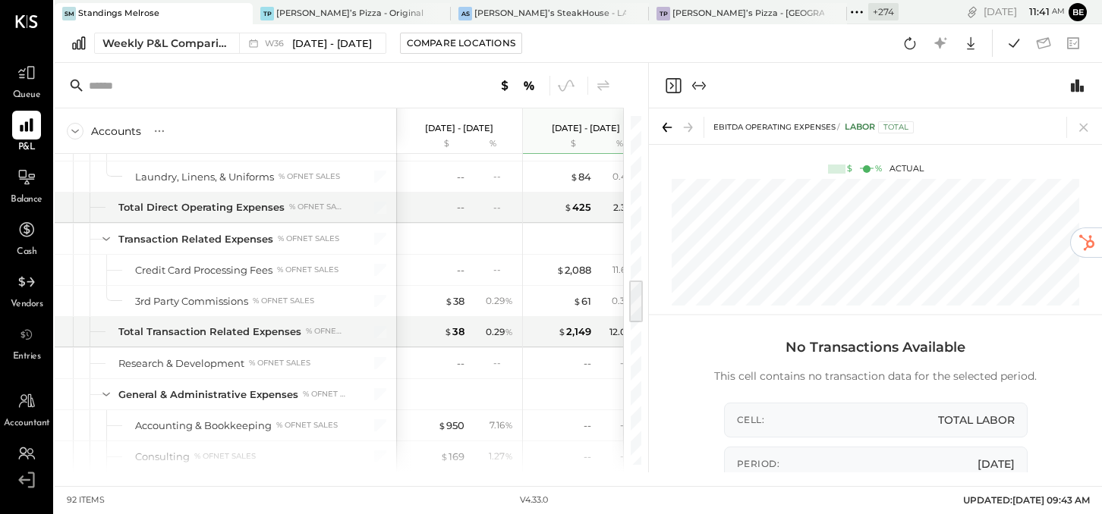
scroll to position [1257, 0]
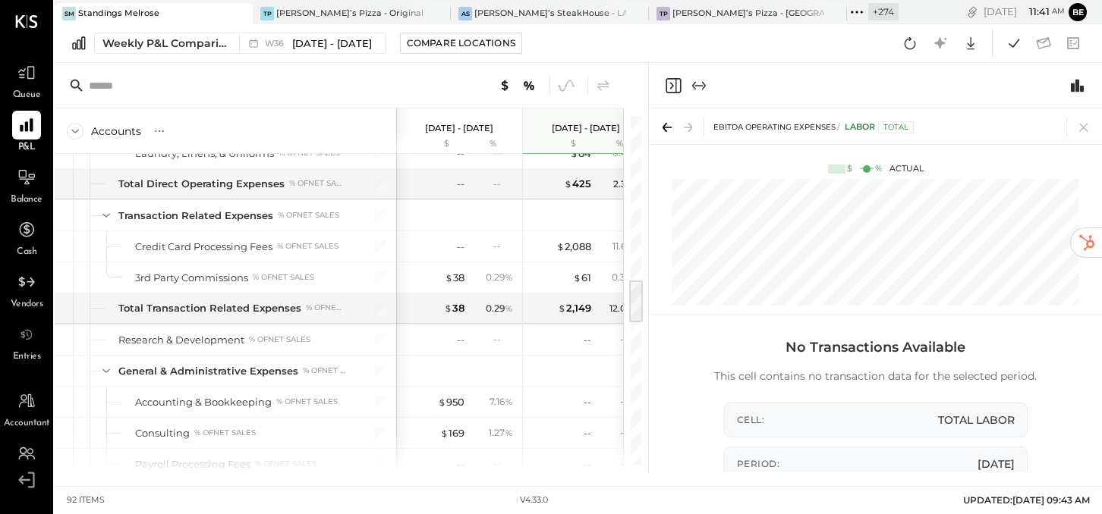
drag, startPoint x: 638, startPoint y: 264, endPoint x: 637, endPoint y: 312, distance: 47.8
click at [637, 313] on div at bounding box center [636, 302] width 14 height 42
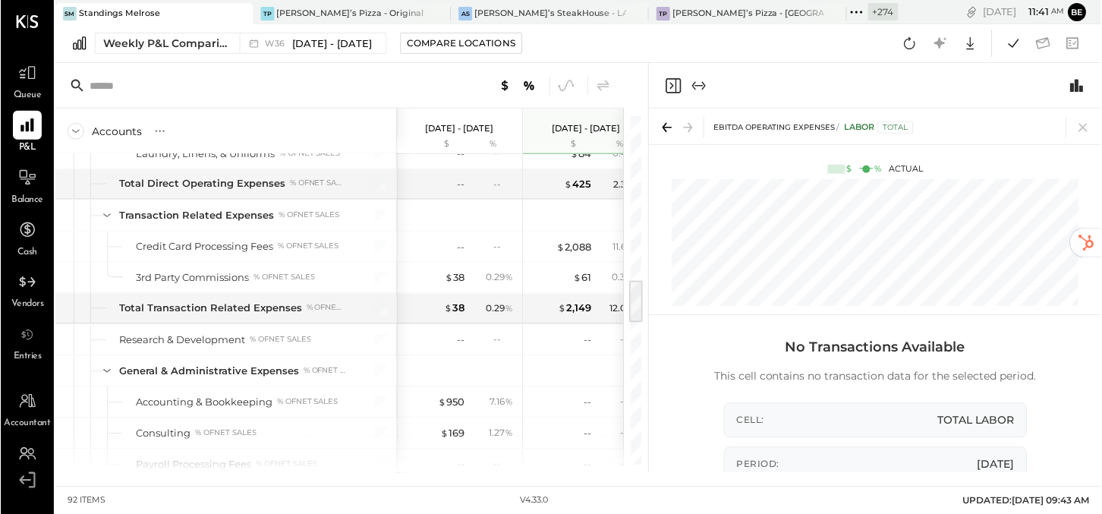
scroll to position [1245, 0]
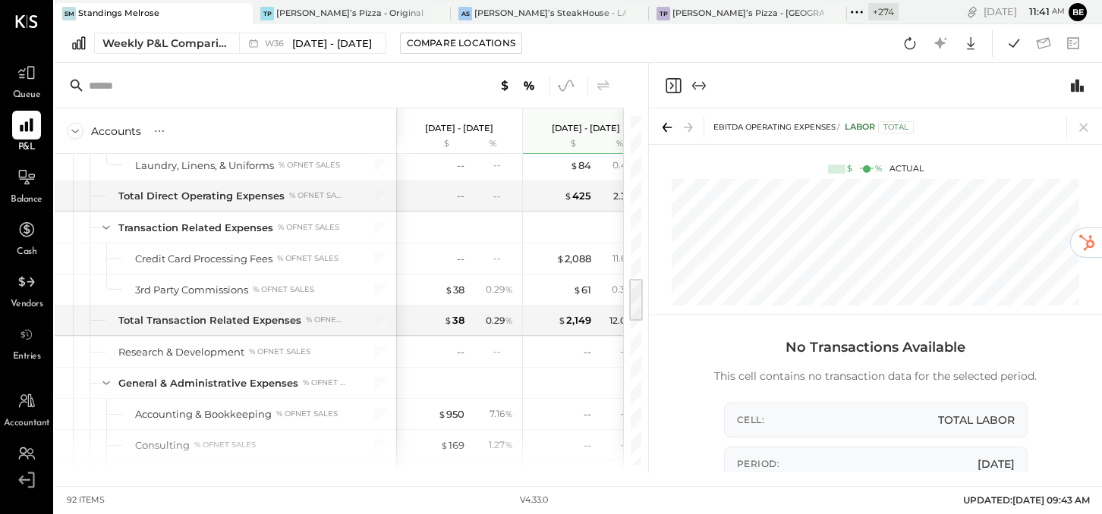
click at [566, 87] on icon at bounding box center [566, 86] width 20 height 20
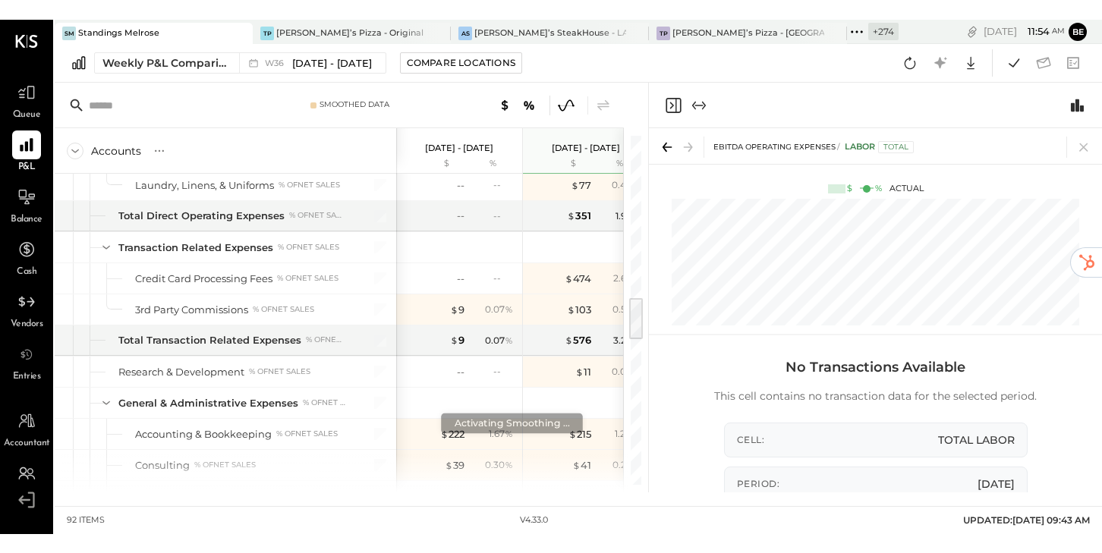
scroll to position [1246, 0]
